Goal: Browse casually: Explore the website without a specific task or goal

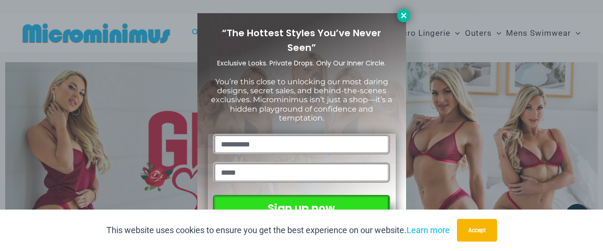
click at [409, 15] on button at bounding box center [403, 15] width 13 height 13
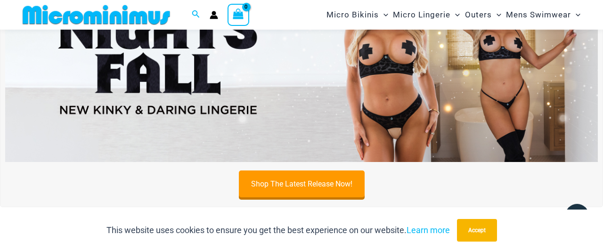
scroll to position [349, 0]
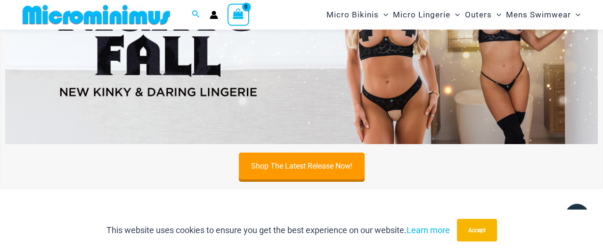
click at [404, 135] on img at bounding box center [301, 44] width 593 height 202
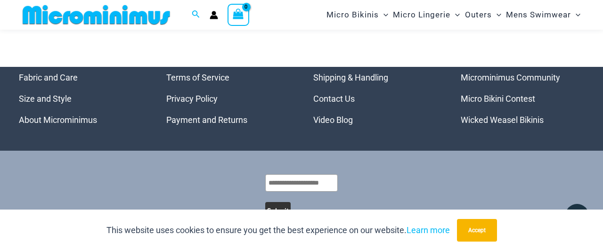
scroll to position [2968, 0]
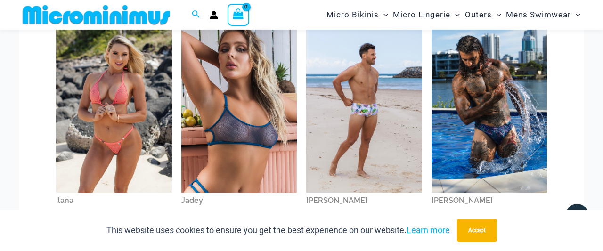
scroll to position [490, 0]
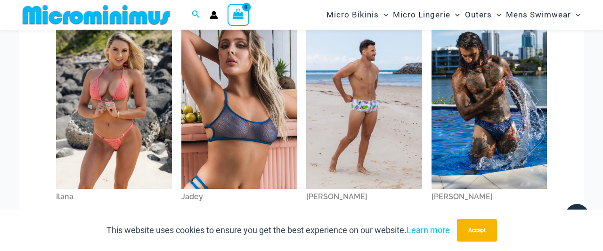
click at [70, 197] on div "Ilana" at bounding box center [114, 197] width 116 height 16
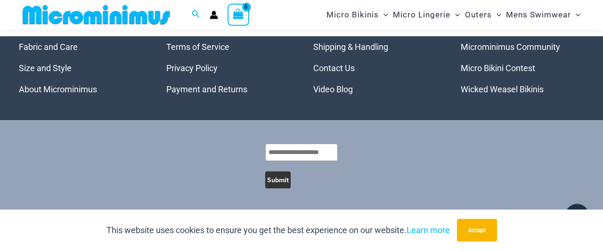
scroll to position [2169, 0]
